Goal: Obtain resource: Download file/media

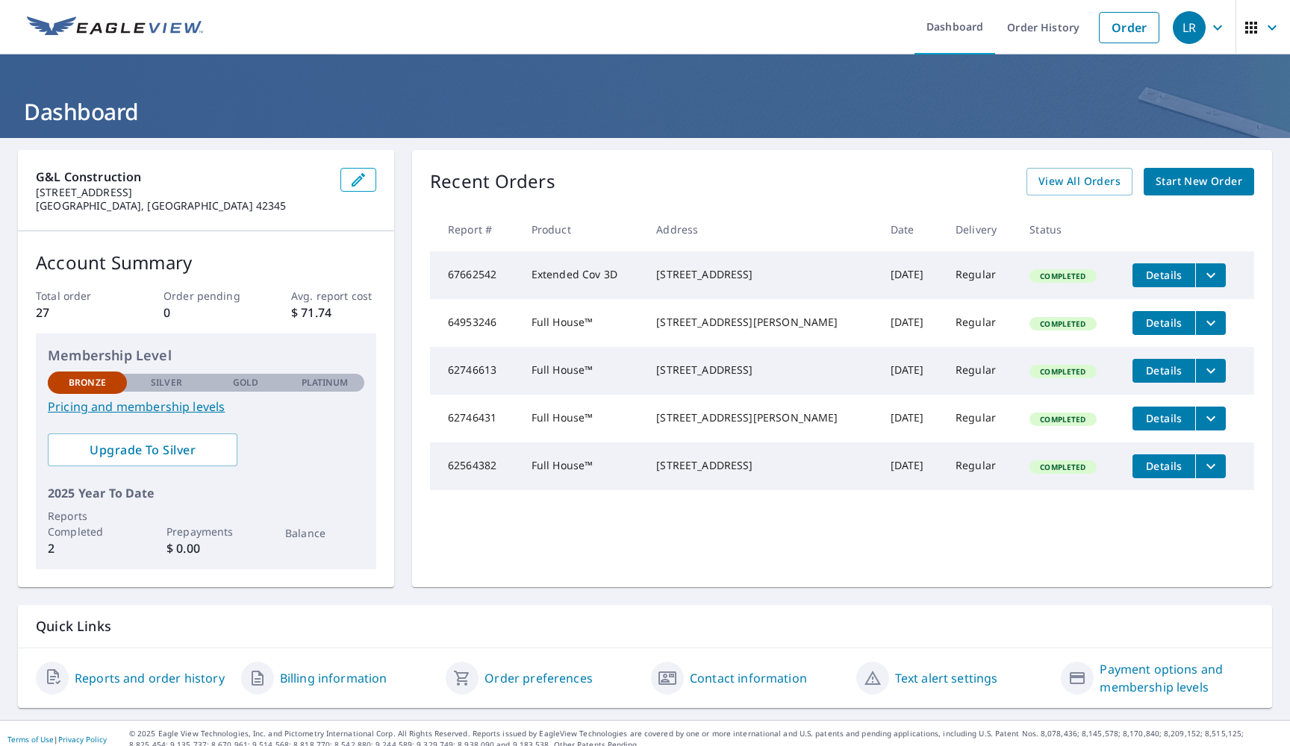
click at [162, 404] on link "Pricing and membership levels" at bounding box center [206, 407] width 316 height 18
click at [1202, 280] on icon "filesDropdownBtn-67662542" at bounding box center [1211, 275] width 18 height 18
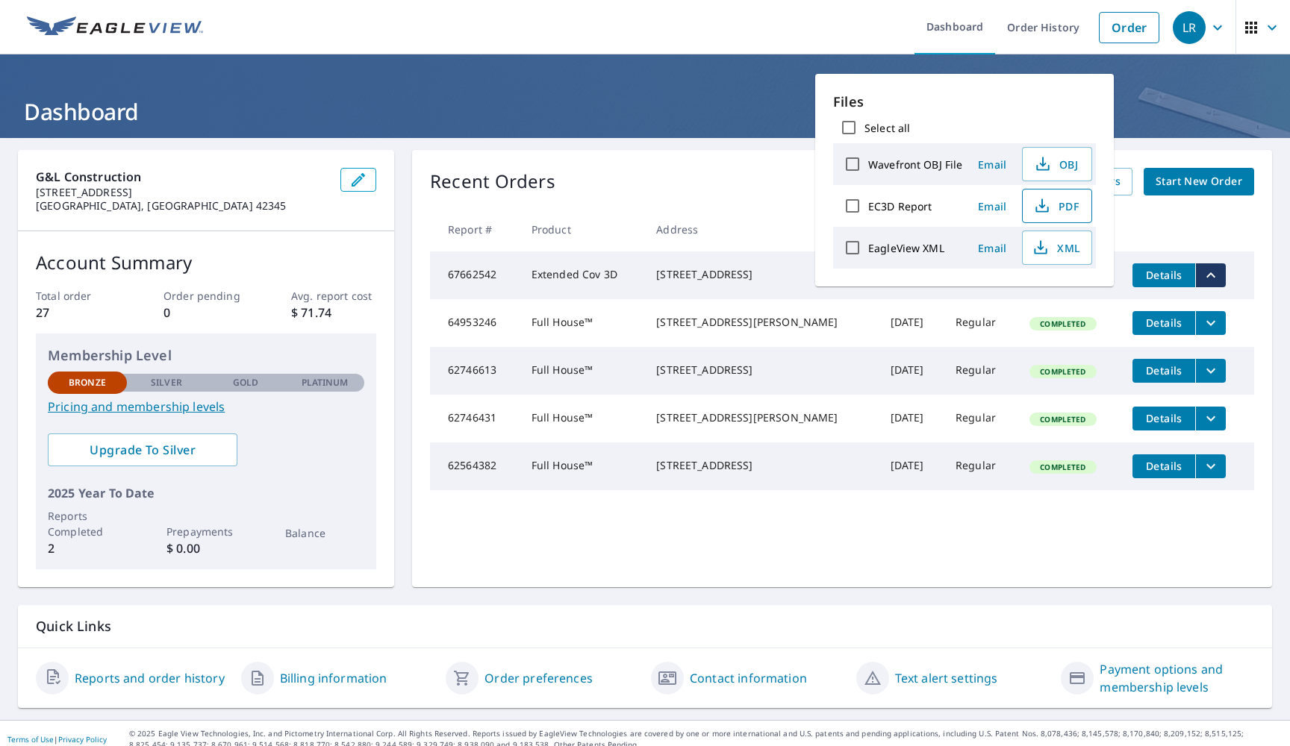
click at [1058, 202] on span "PDF" at bounding box center [1055, 206] width 48 height 18
click at [1047, 160] on icon "button" at bounding box center [1043, 164] width 18 height 18
click at [1061, 243] on span "XML" at bounding box center [1055, 248] width 48 height 18
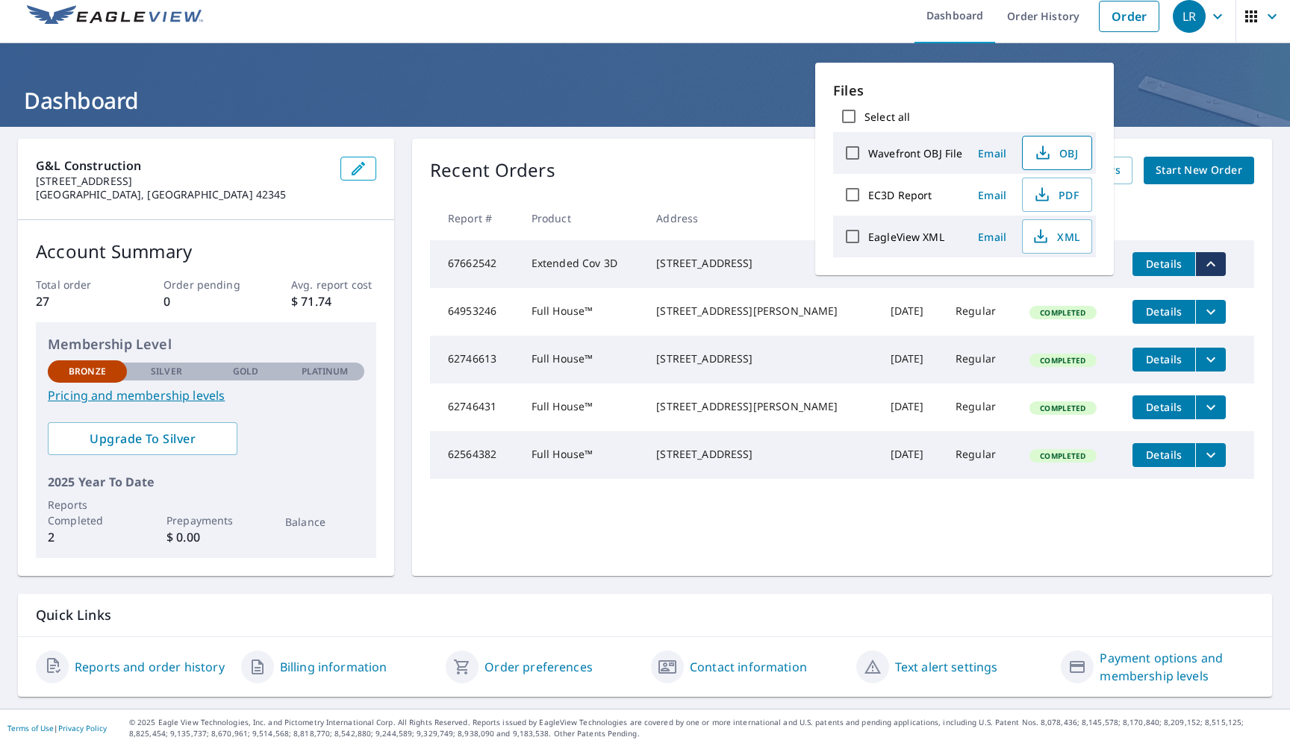
click at [656, 288] on td "[STREET_ADDRESS]" at bounding box center [761, 264] width 234 height 48
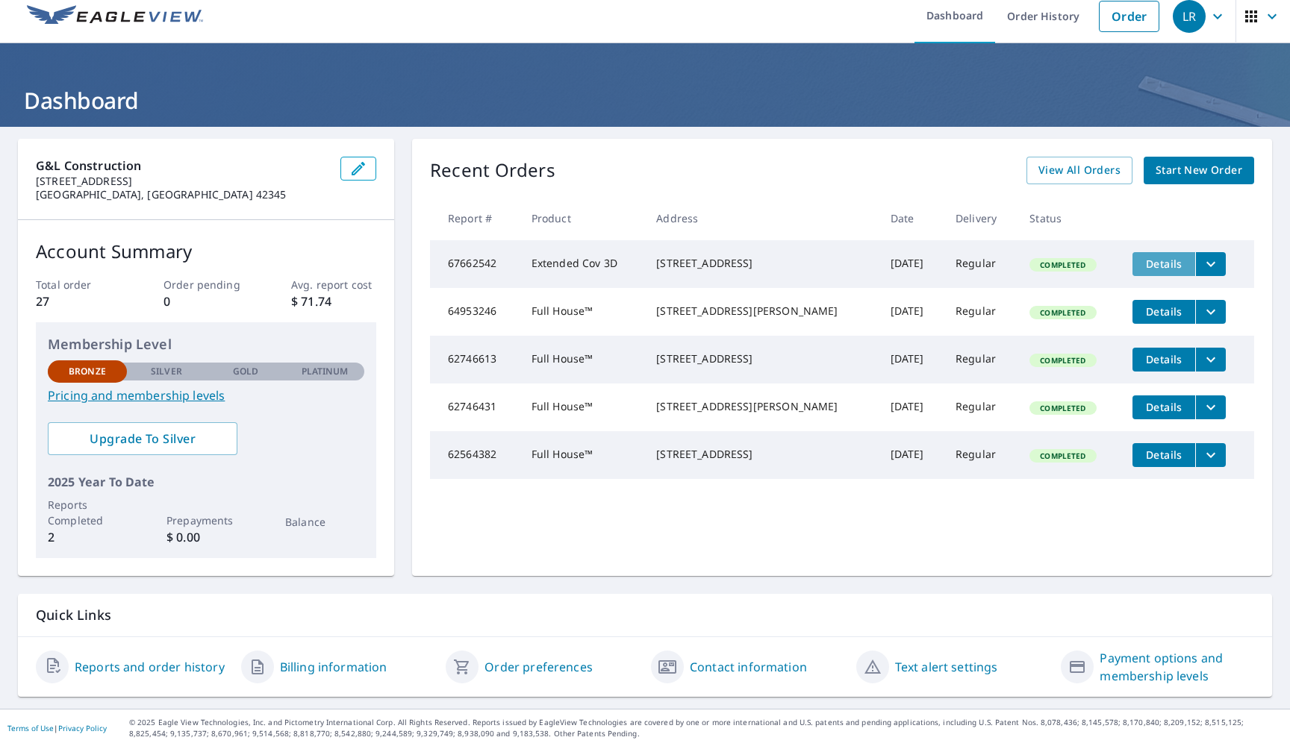
click at [1151, 264] on span "Details" at bounding box center [1163, 264] width 45 height 14
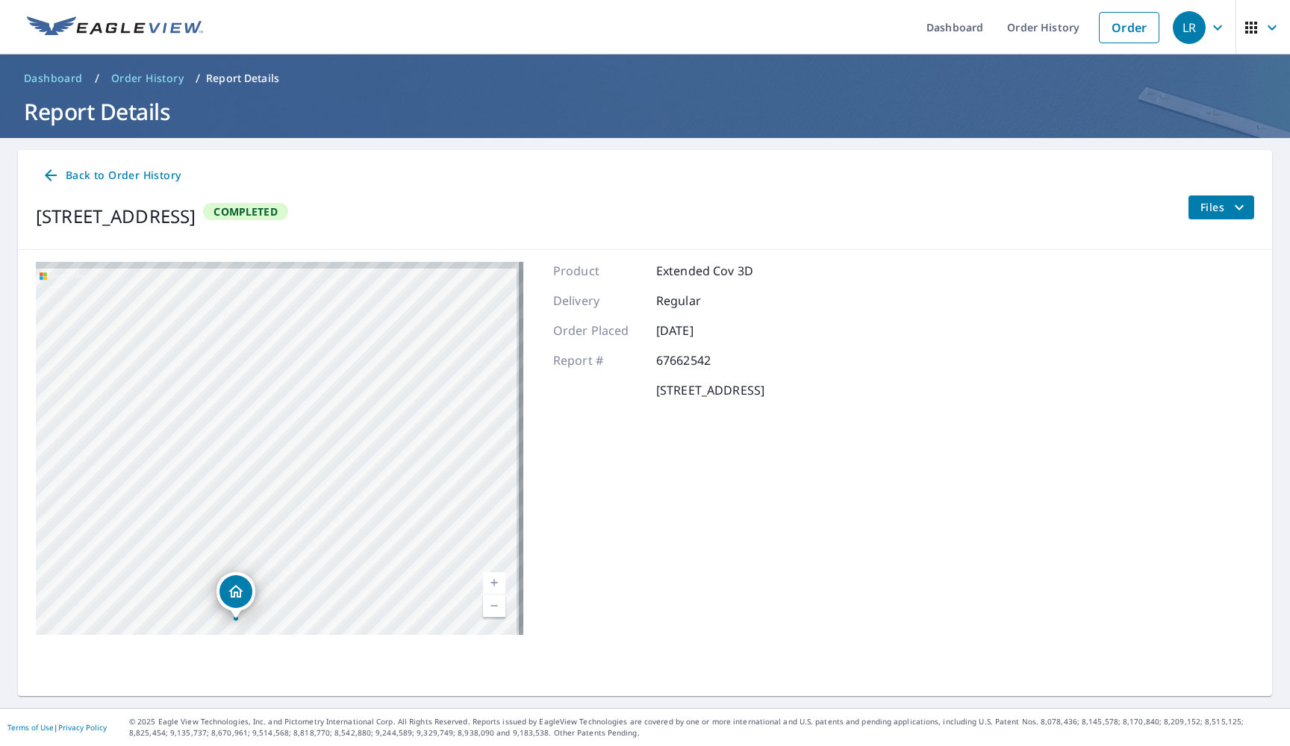
drag, startPoint x: 254, startPoint y: 405, endPoint x: 189, endPoint y: 534, distance: 145.2
drag, startPoint x: 238, startPoint y: 431, endPoint x: 223, endPoint y: 503, distance: 73.2
click at [240, 398] on div "[STREET_ADDRESS]" at bounding box center [279, 448] width 487 height 373
click at [241, 386] on div "[STREET_ADDRESS]" at bounding box center [279, 448] width 487 height 373
drag, startPoint x: 222, startPoint y: 429, endPoint x: 292, endPoint y: 329, distance: 122.2
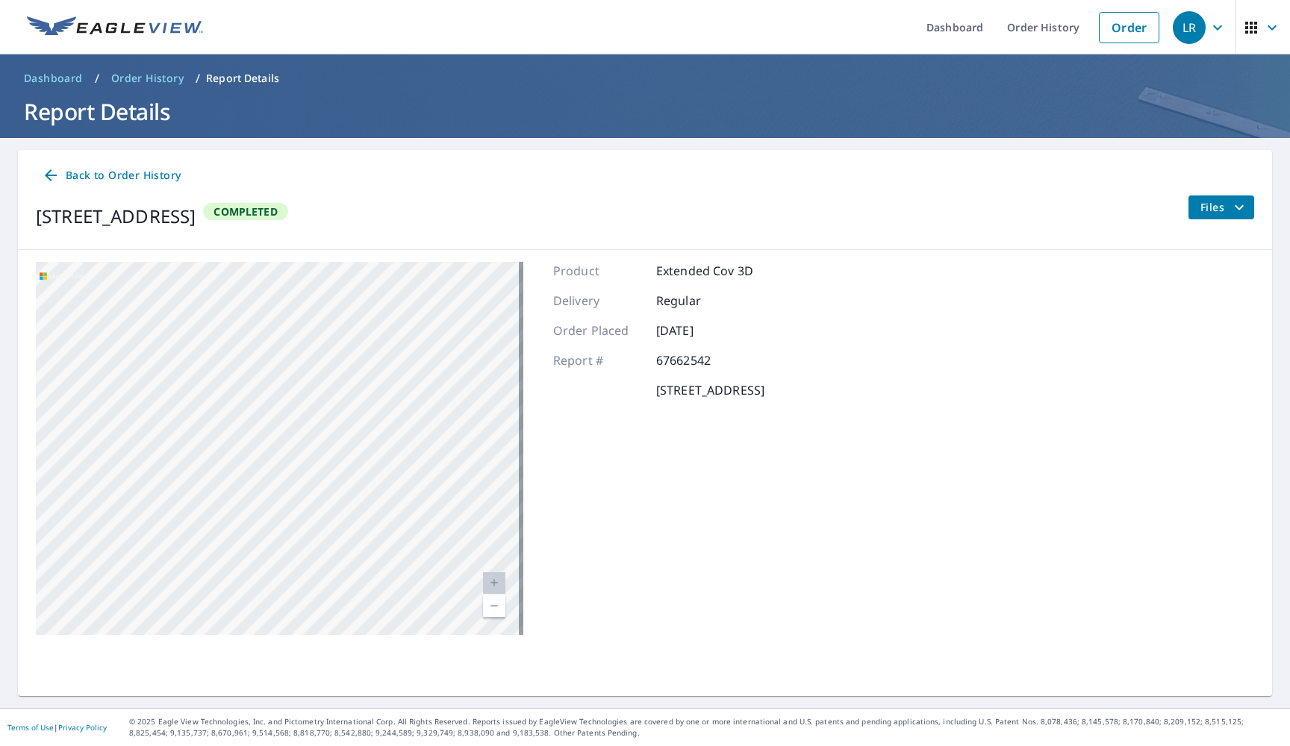
drag, startPoint x: 299, startPoint y: 553, endPoint x: 363, endPoint y: 186, distance: 372.6
drag, startPoint x: 278, startPoint y: 515, endPoint x: 333, endPoint y: 92, distance: 426.7
drag, startPoint x: 319, startPoint y: 400, endPoint x: 311, endPoint y: 112, distance: 288.2
drag, startPoint x: 338, startPoint y: 413, endPoint x: 305, endPoint y: 437, distance: 41.0
click at [310, 434] on div "[STREET_ADDRESS]" at bounding box center [279, 448] width 487 height 373
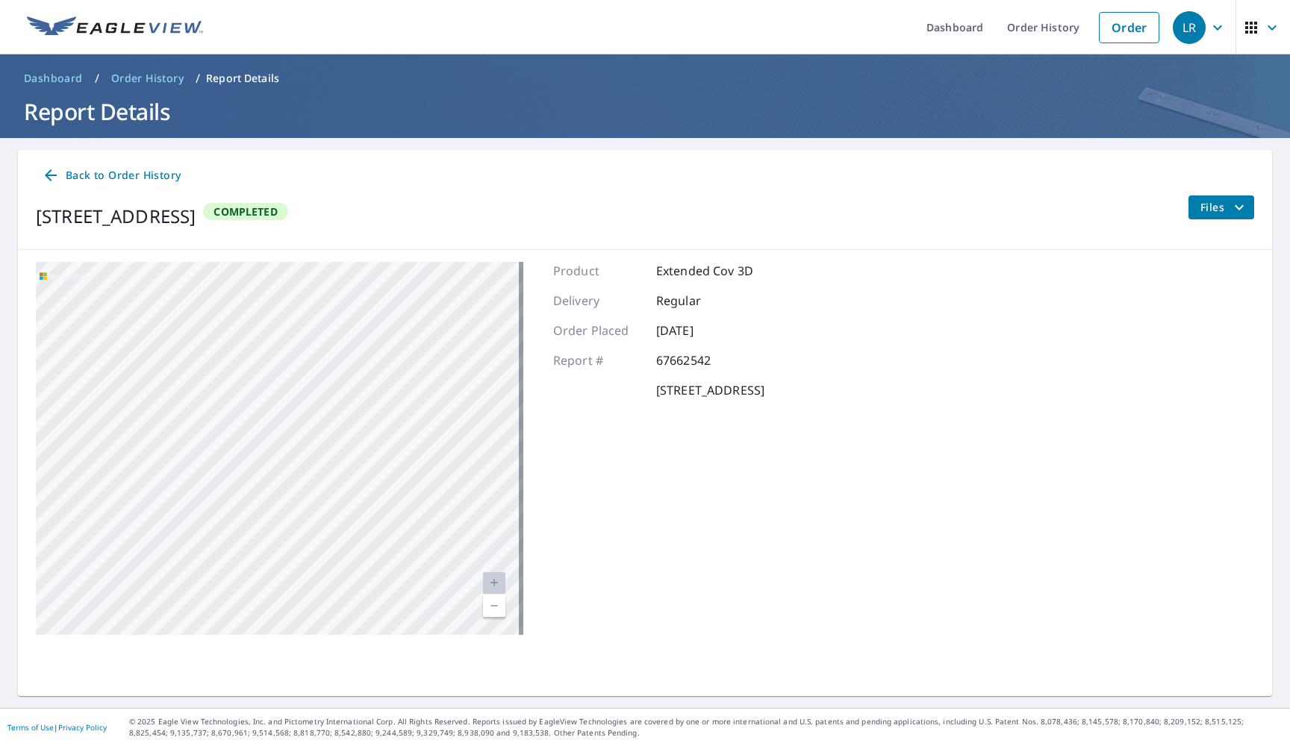
click at [359, 520] on div "[STREET_ADDRESS]" at bounding box center [279, 448] width 487 height 373
drag, startPoint x: 331, startPoint y: 569, endPoint x: 328, endPoint y: 446, distance: 123.2
click at [329, 451] on div "Dropped pin, building 1, Residential property, 2914 State Route 181 N Greenvill…" at bounding box center [332, 467] width 33 height 33
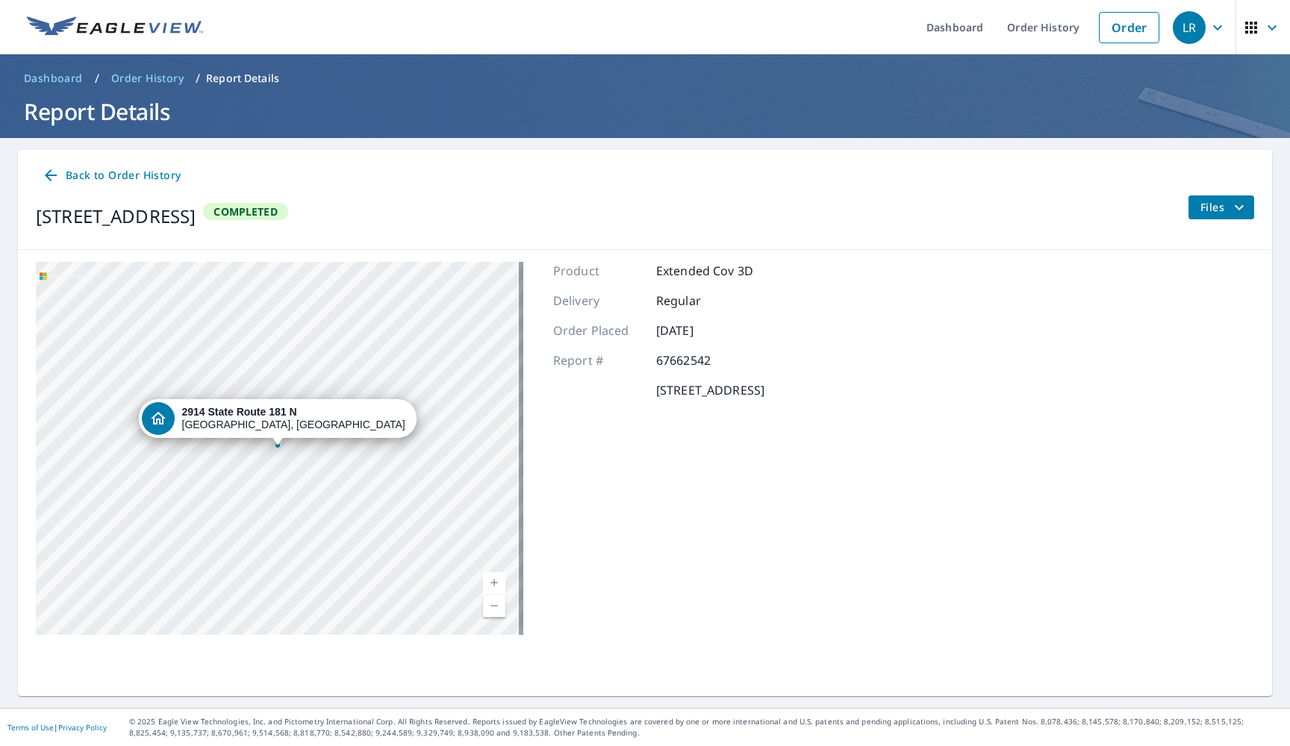
click at [1226, 193] on div "Back to Order History [STREET_ADDRESS] Completed Files" at bounding box center [645, 200] width 1254 height 100
click at [1230, 202] on icon "filesDropdownBtn-67662542" at bounding box center [1239, 208] width 18 height 18
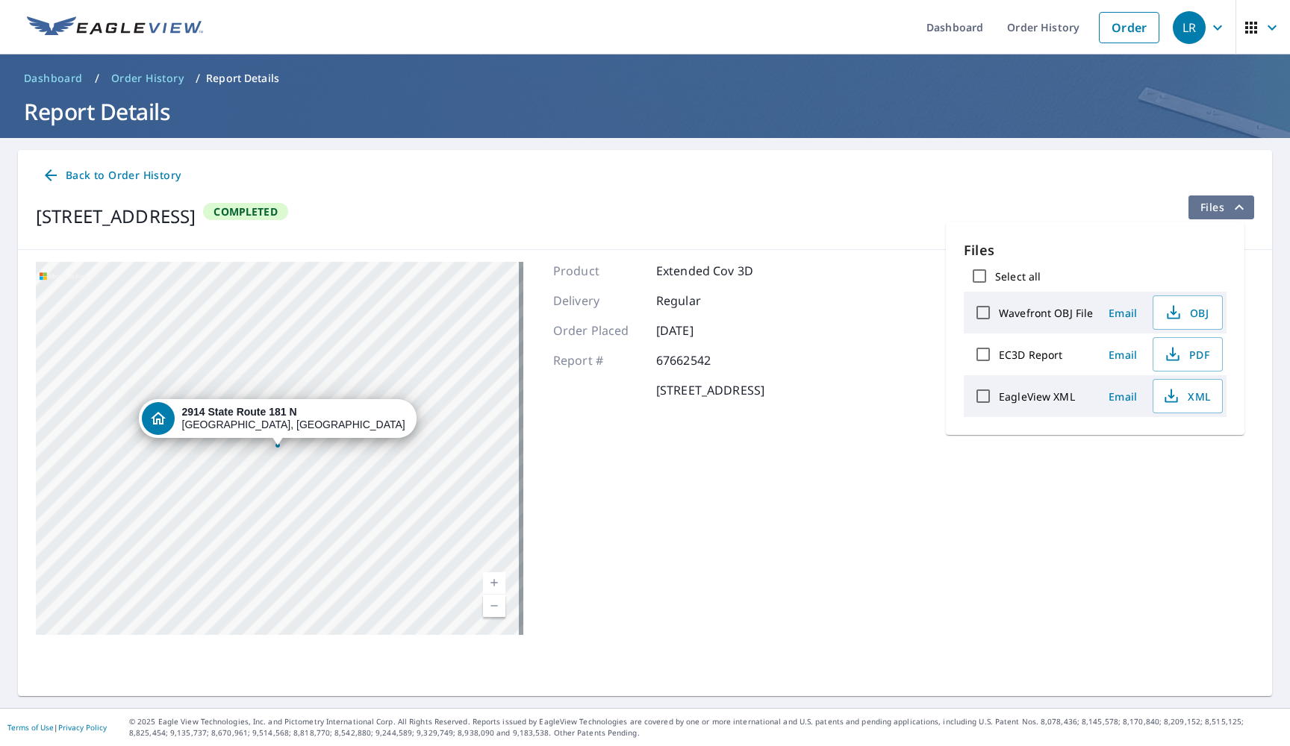
click at [1230, 201] on icon "filesDropdownBtn-67662542" at bounding box center [1239, 208] width 18 height 18
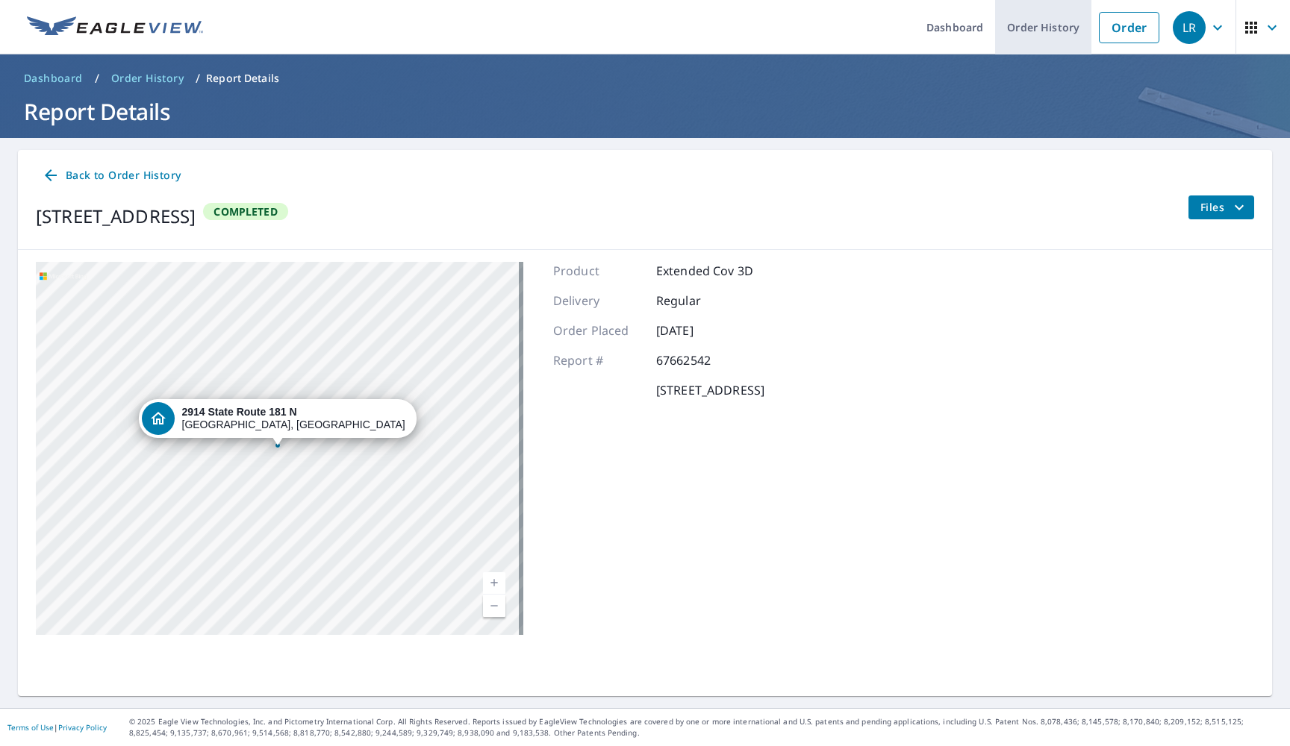
click at [1042, 34] on link "Order History" at bounding box center [1043, 27] width 96 height 54
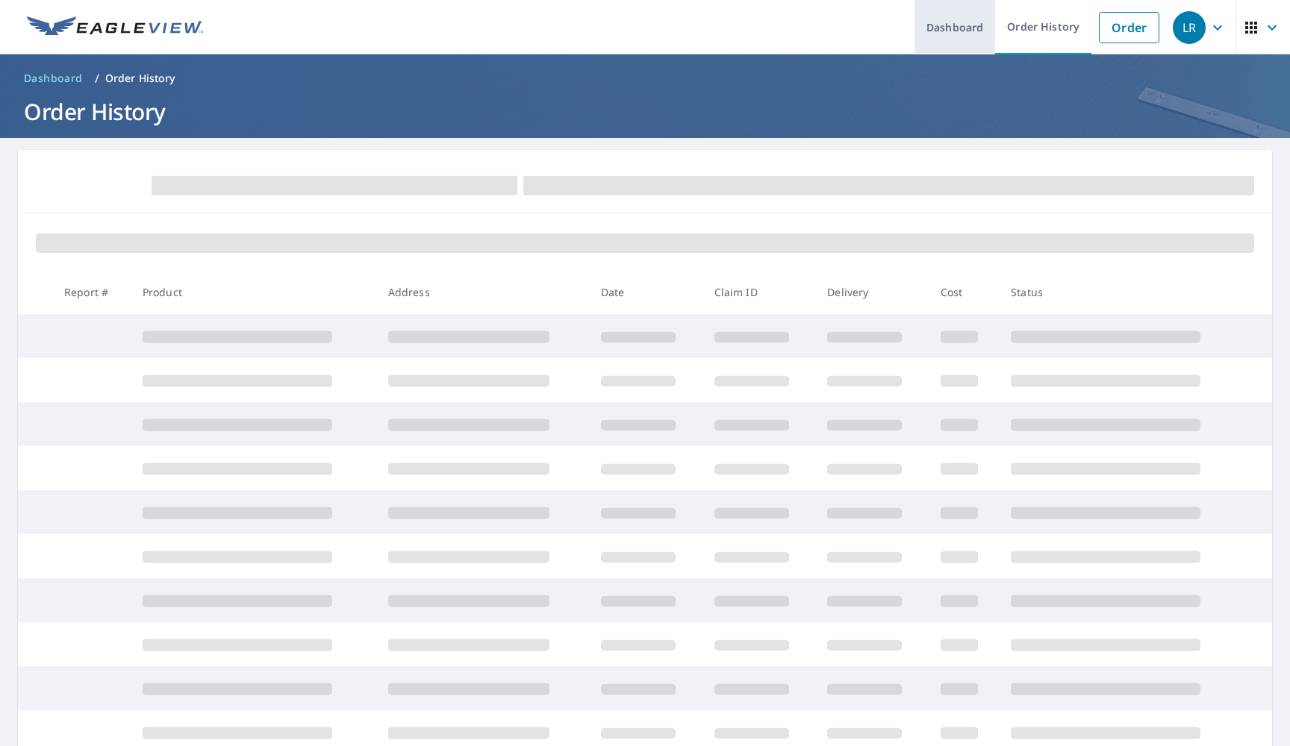
click at [952, 31] on link "Dashboard" at bounding box center [954, 27] width 81 height 54
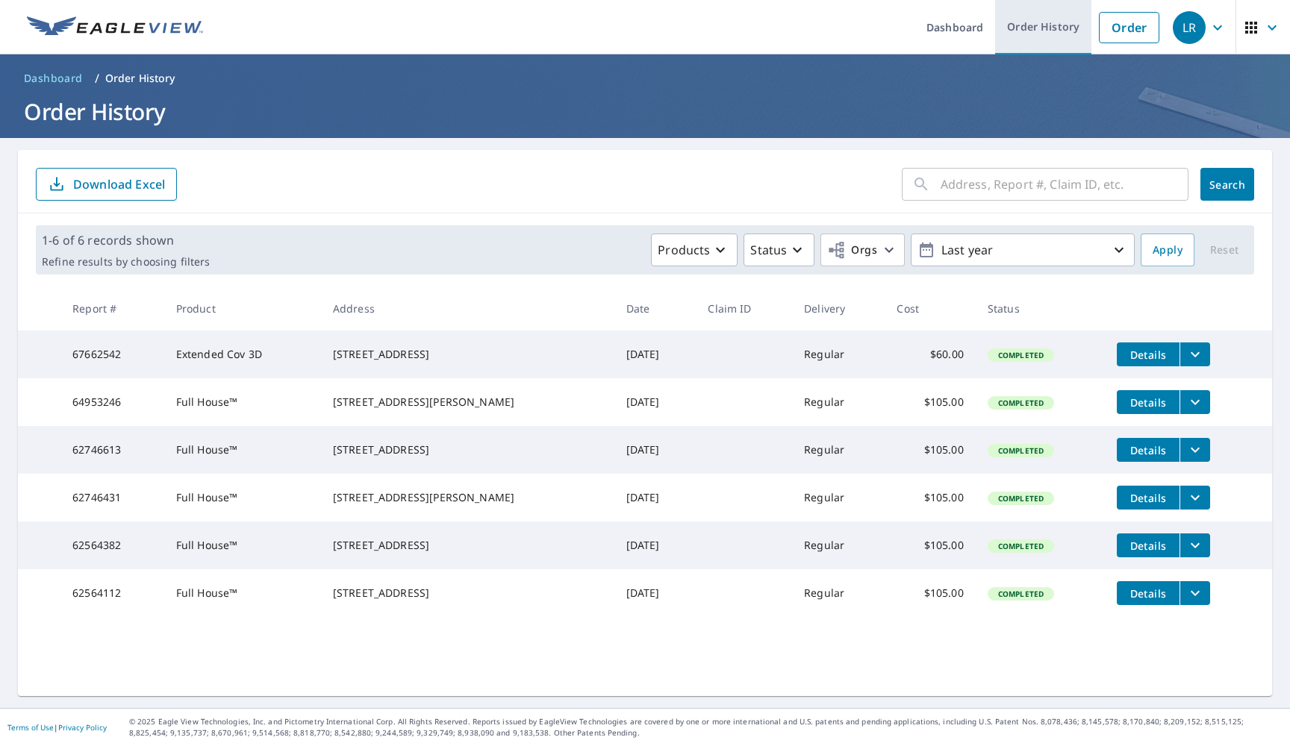
click at [1028, 28] on link "Order History" at bounding box center [1043, 27] width 96 height 54
click at [1186, 360] on icon "filesDropdownBtn-67662542" at bounding box center [1195, 355] width 18 height 18
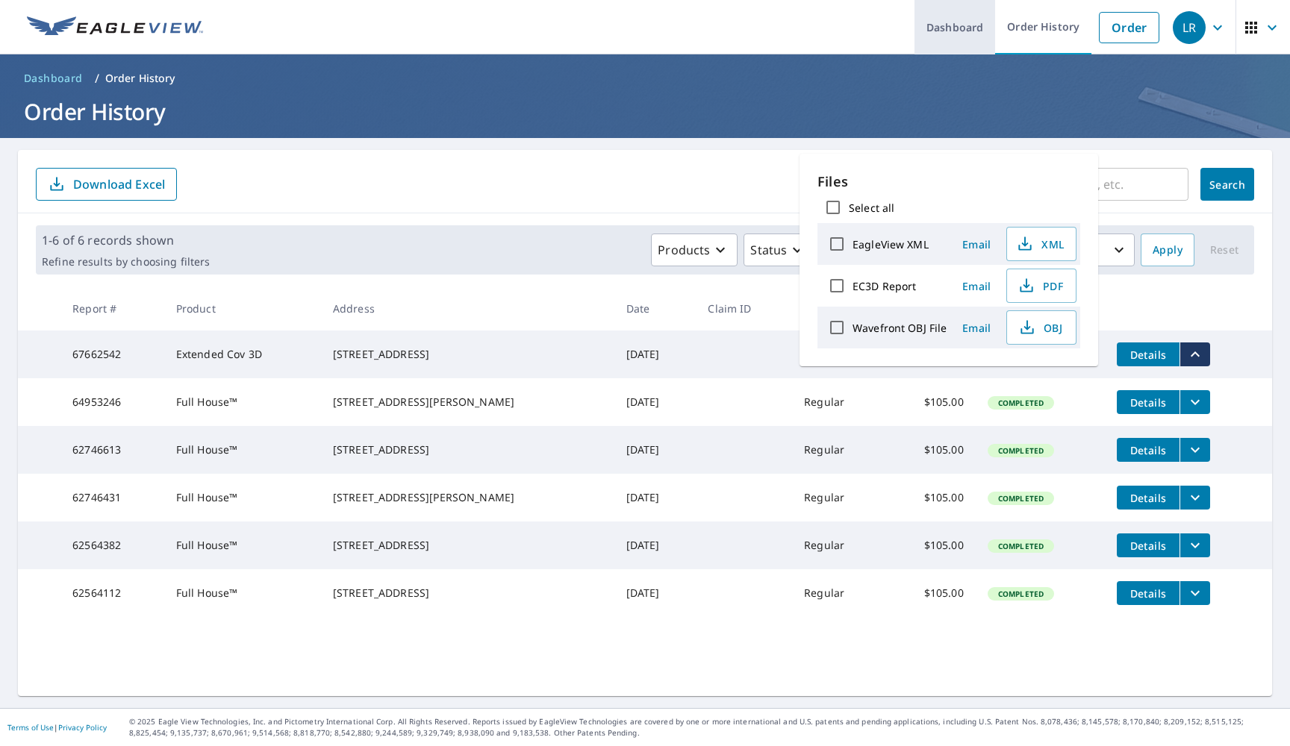
click at [960, 31] on link "Dashboard" at bounding box center [954, 27] width 81 height 54
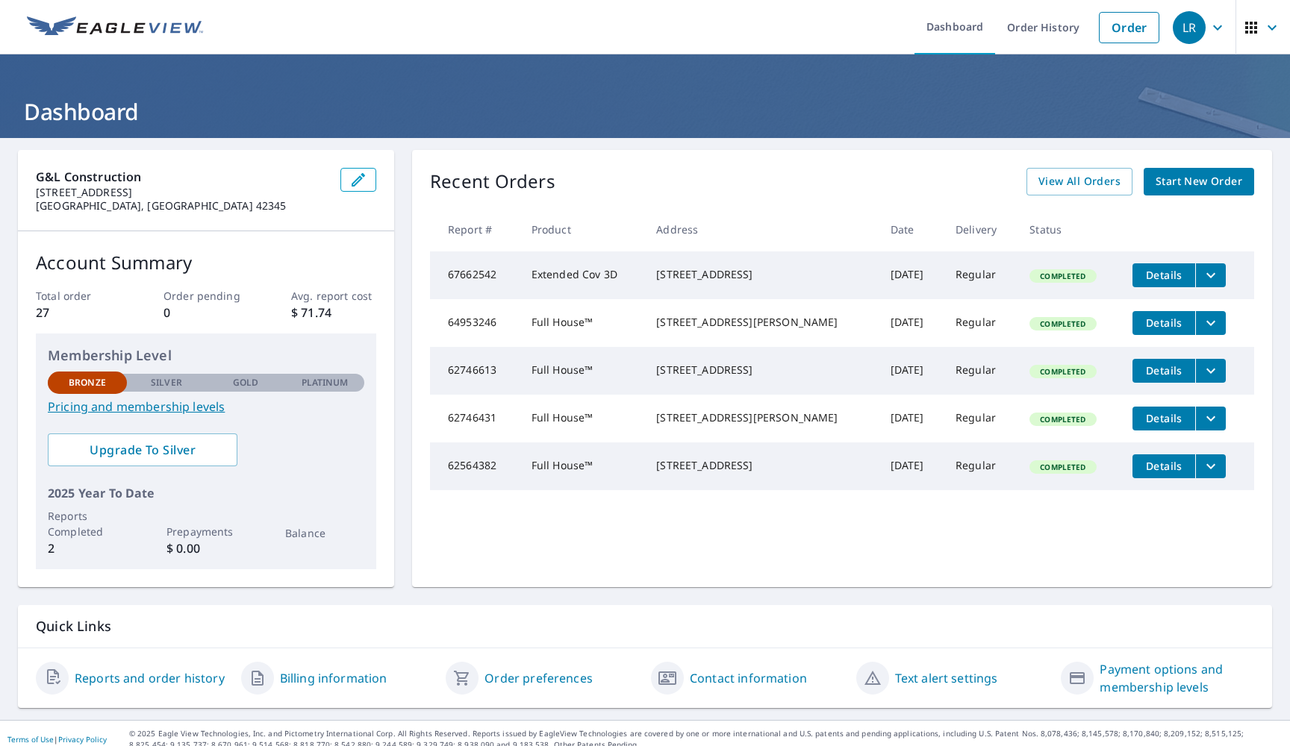
scroll to position [11, 0]
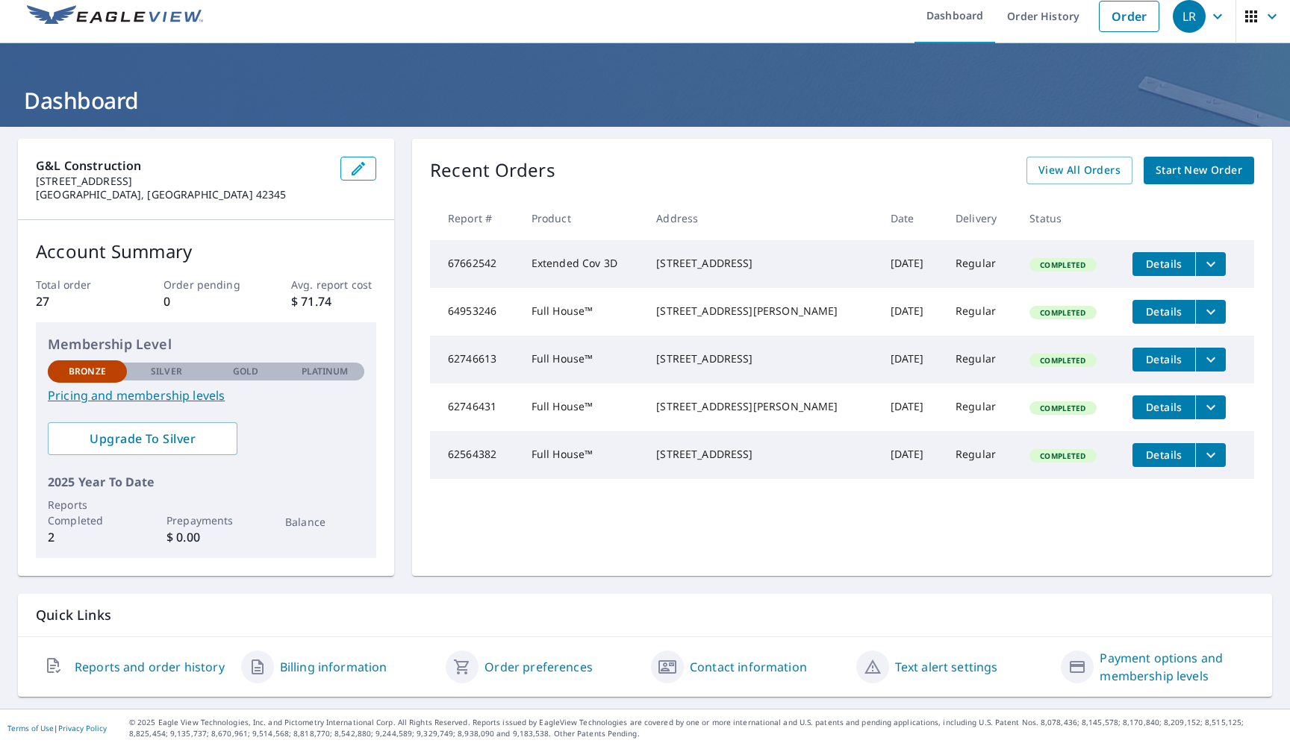
click at [54, 668] on icon "button" at bounding box center [53, 667] width 6 height 4
